Goal: Register for event/course

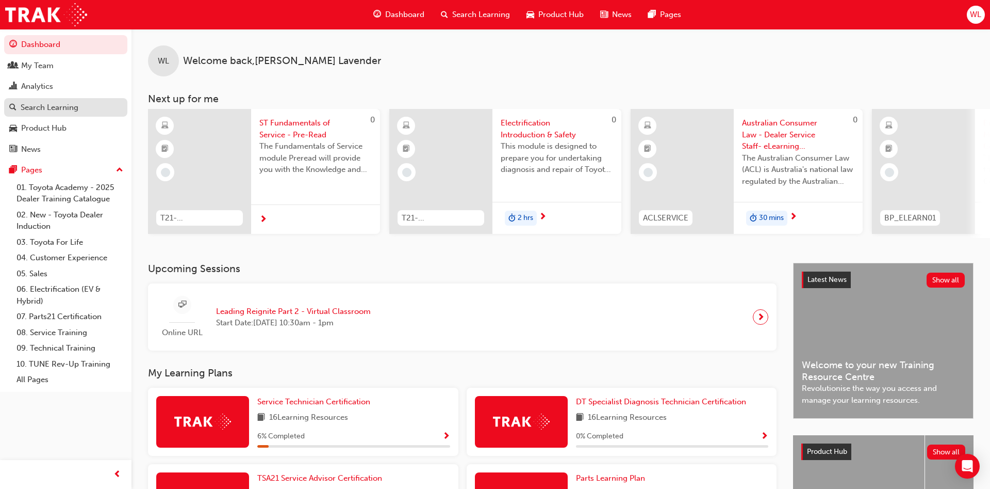
click at [44, 110] on div "Search Learning" at bounding box center [50, 108] width 58 height 12
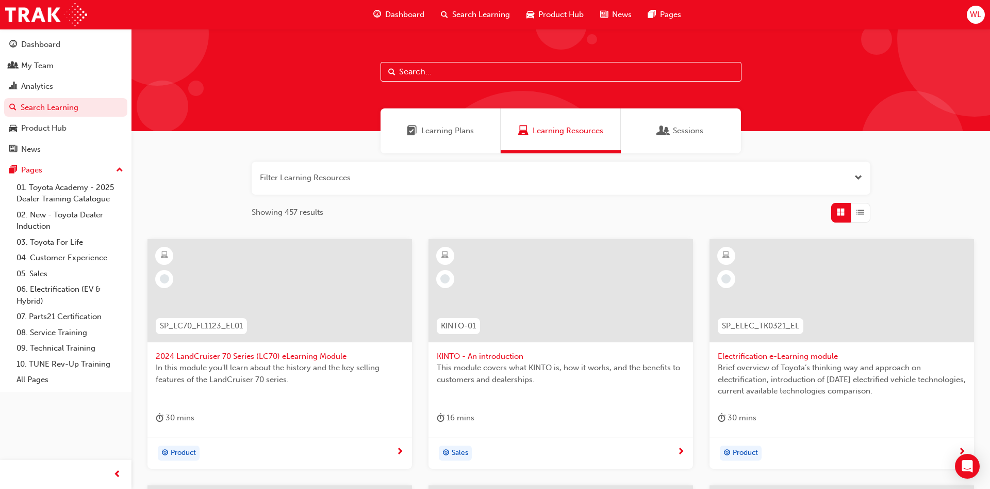
click at [421, 74] on input "text" at bounding box center [561, 72] width 361 height 20
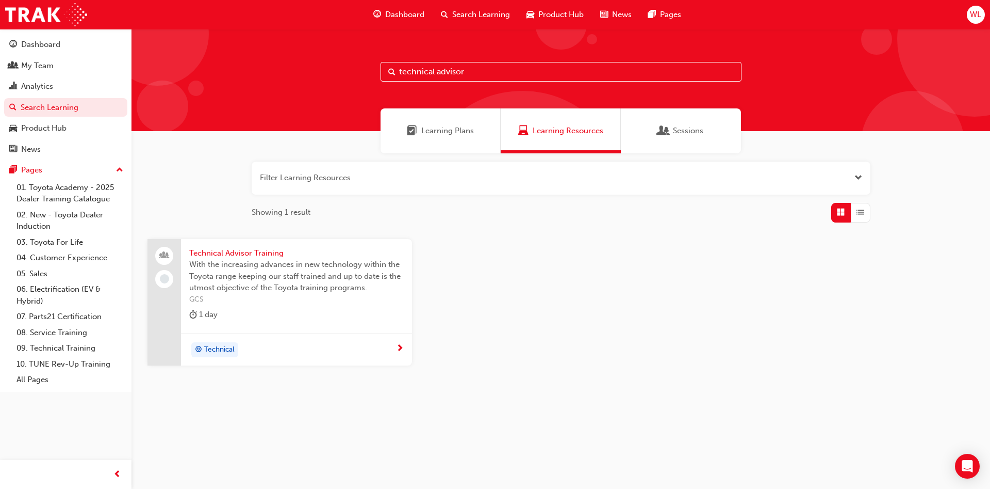
type input "technical advisor"
click at [217, 349] on span "Technical" at bounding box center [219, 350] width 30 height 12
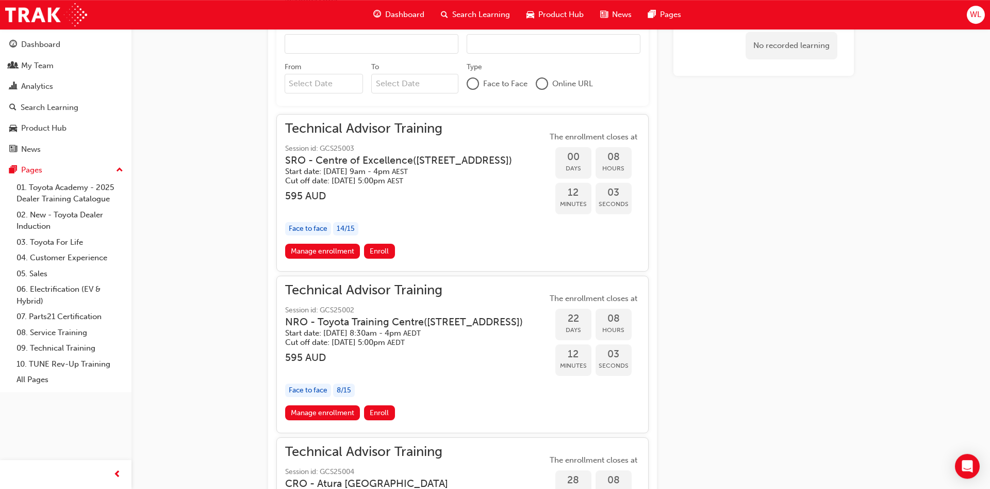
scroll to position [883, 0]
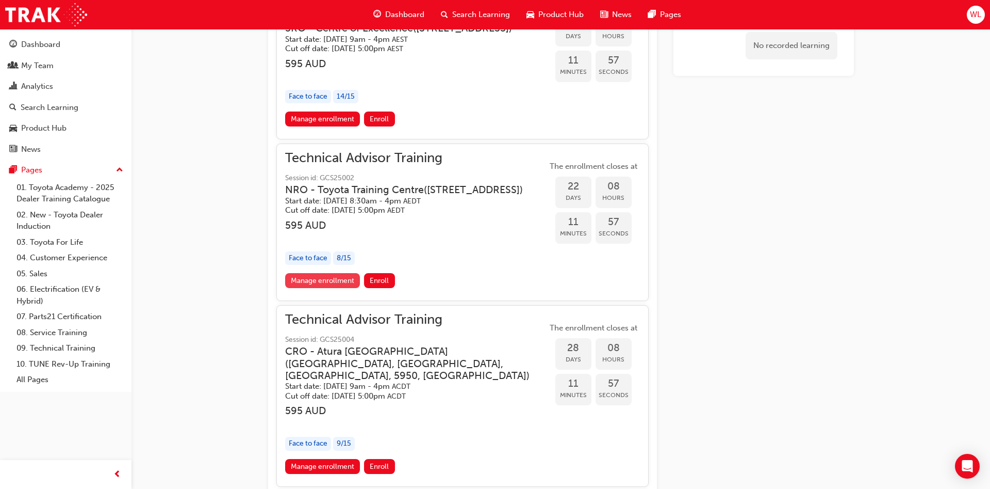
click at [330, 288] on link "Manage enrollment" at bounding box center [322, 280] width 75 height 15
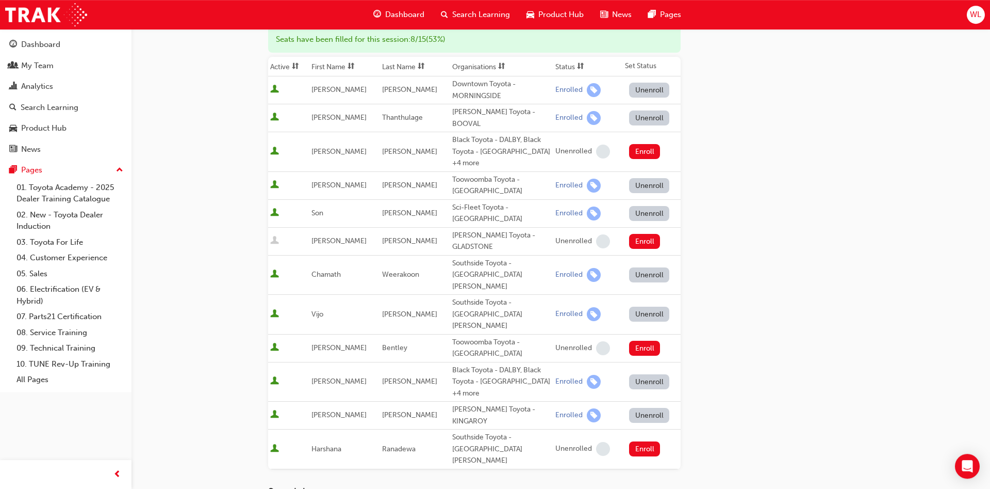
scroll to position [158, 0]
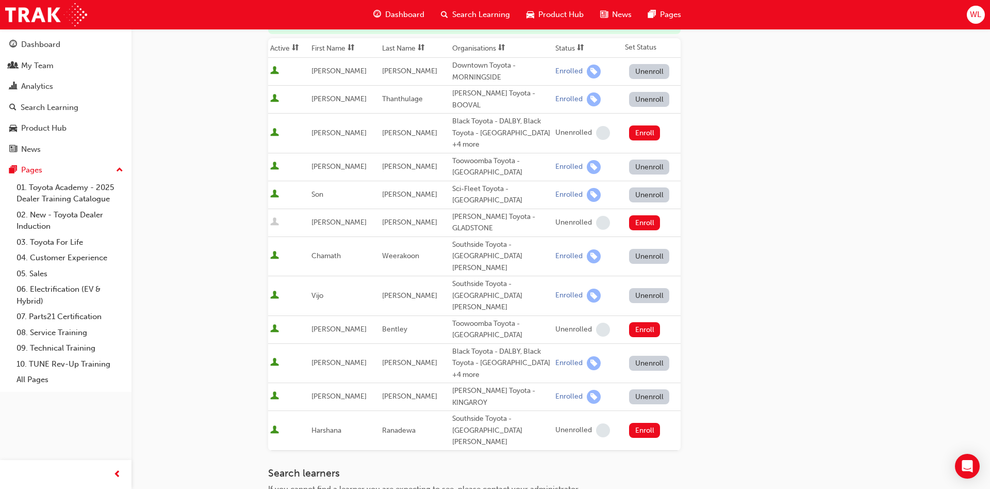
type input "[PERSON_NAME]"
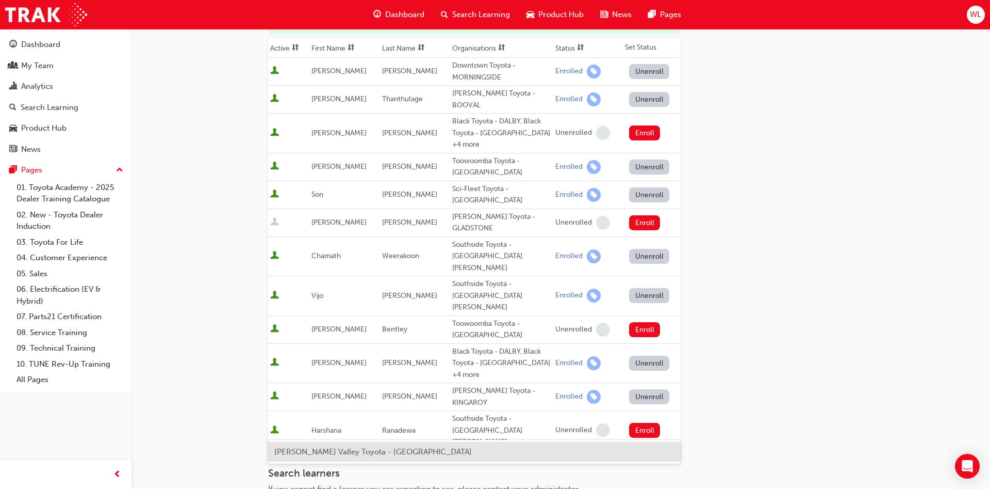
click at [432, 449] on span "[PERSON_NAME] Valley Toyota - [GEOGRAPHIC_DATA]" at bounding box center [373, 451] width 198 height 9
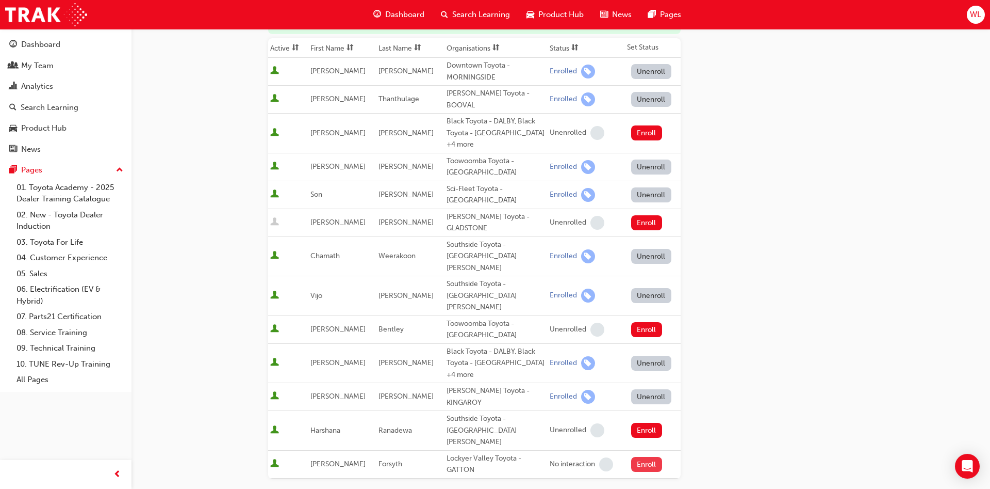
click at [646, 457] on button "Enroll" at bounding box center [646, 464] width 31 height 15
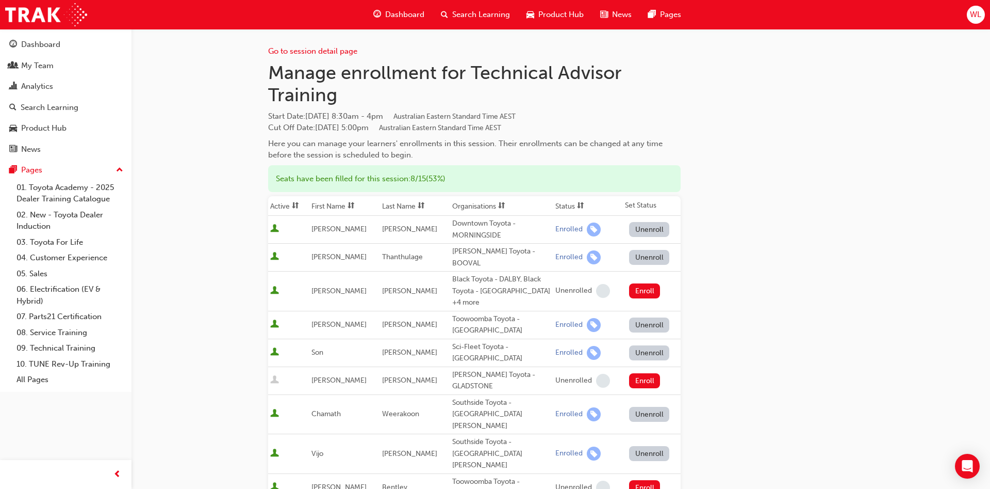
scroll to position [105, 0]
